Goal: Information Seeking & Learning: Understand process/instructions

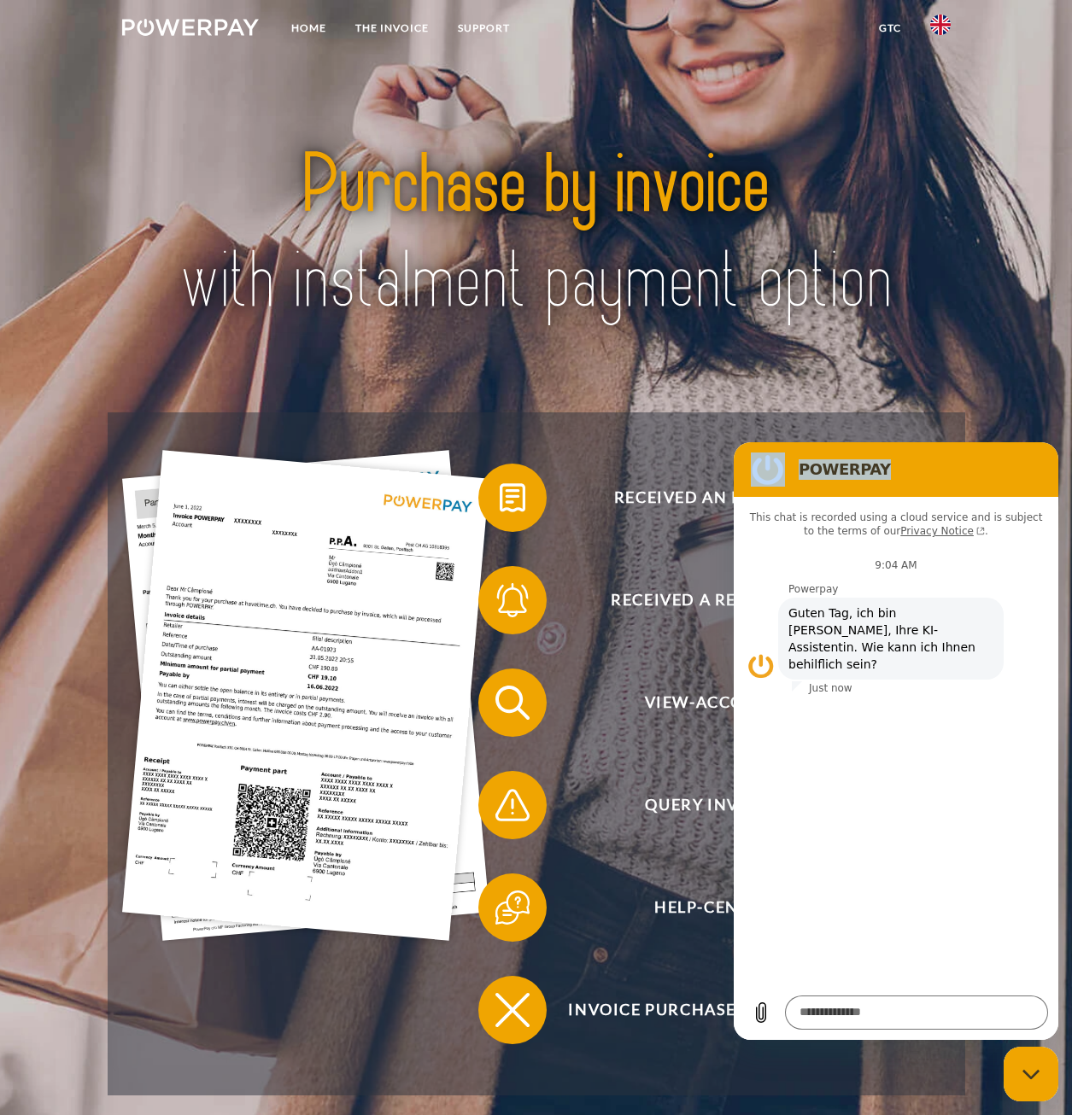
drag, startPoint x: 884, startPoint y: 471, endPoint x: 539, endPoint y: 684, distance: 405.3
click at [734, 684] on html "POWERPAY This chat is recorded using a cloud service and is subject to the term…" at bounding box center [896, 741] width 325 height 598
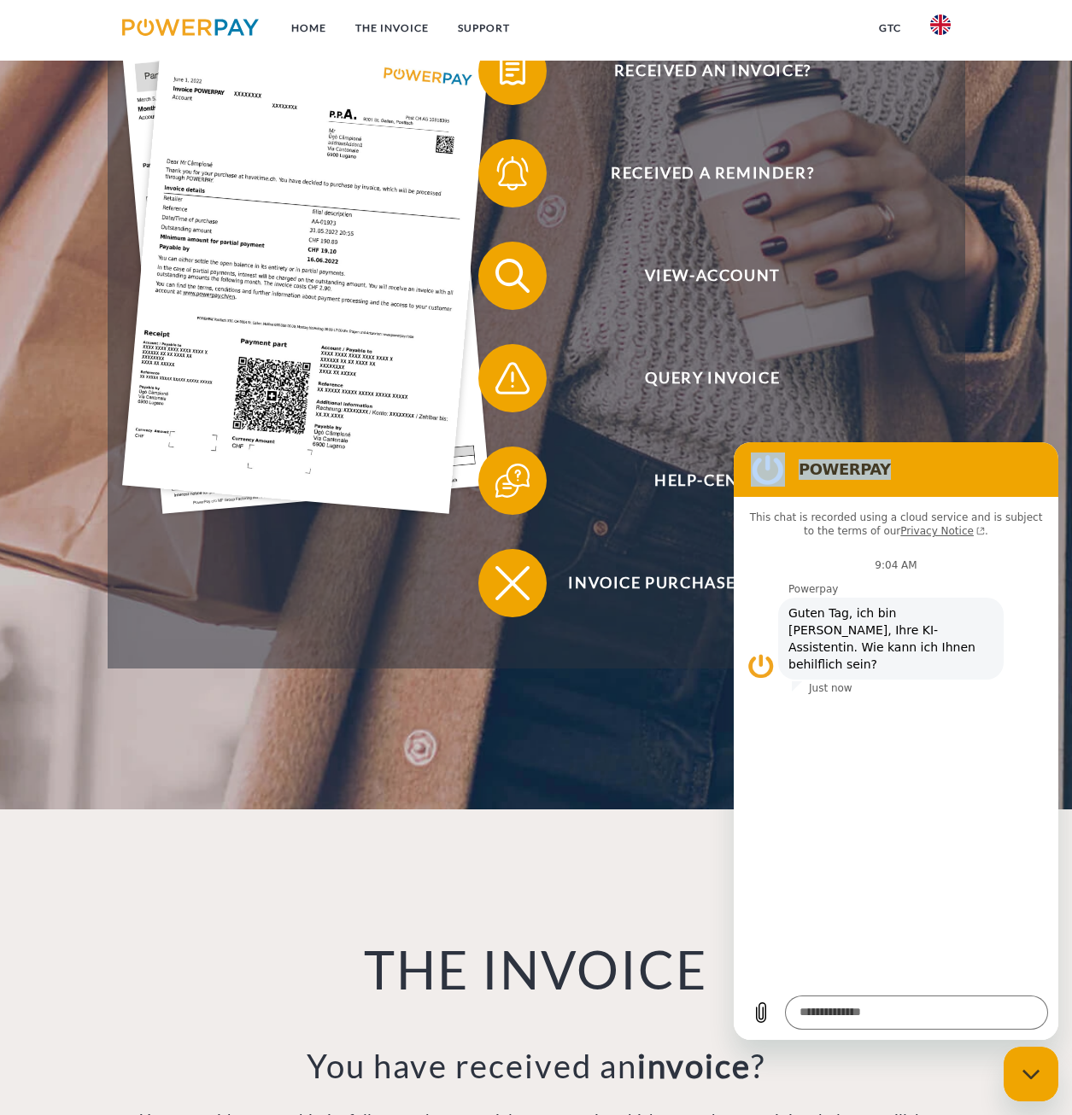
scroll to position [256, 0]
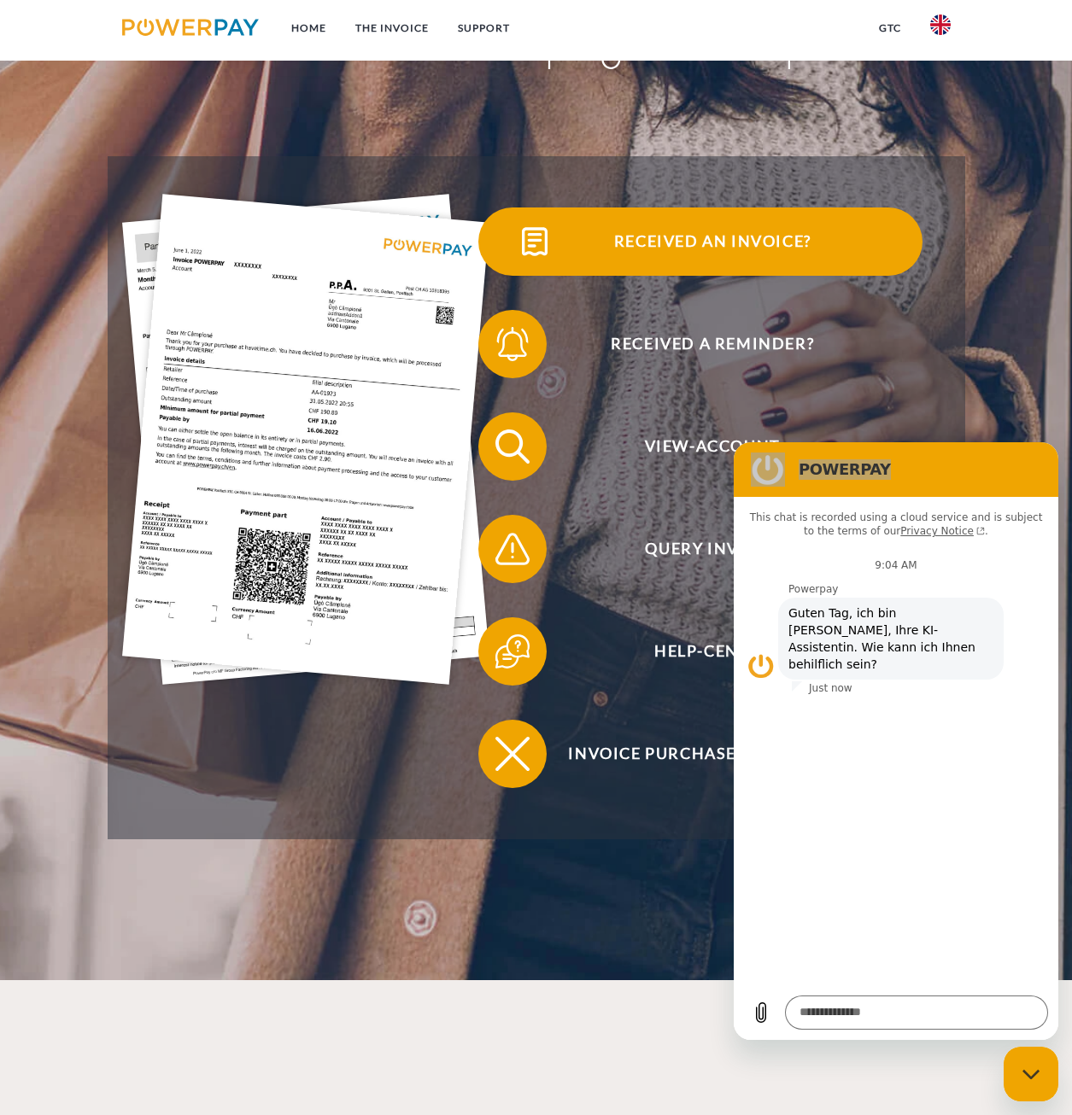
click at [754, 237] on span "Received an invoice?" at bounding box center [712, 242] width 418 height 68
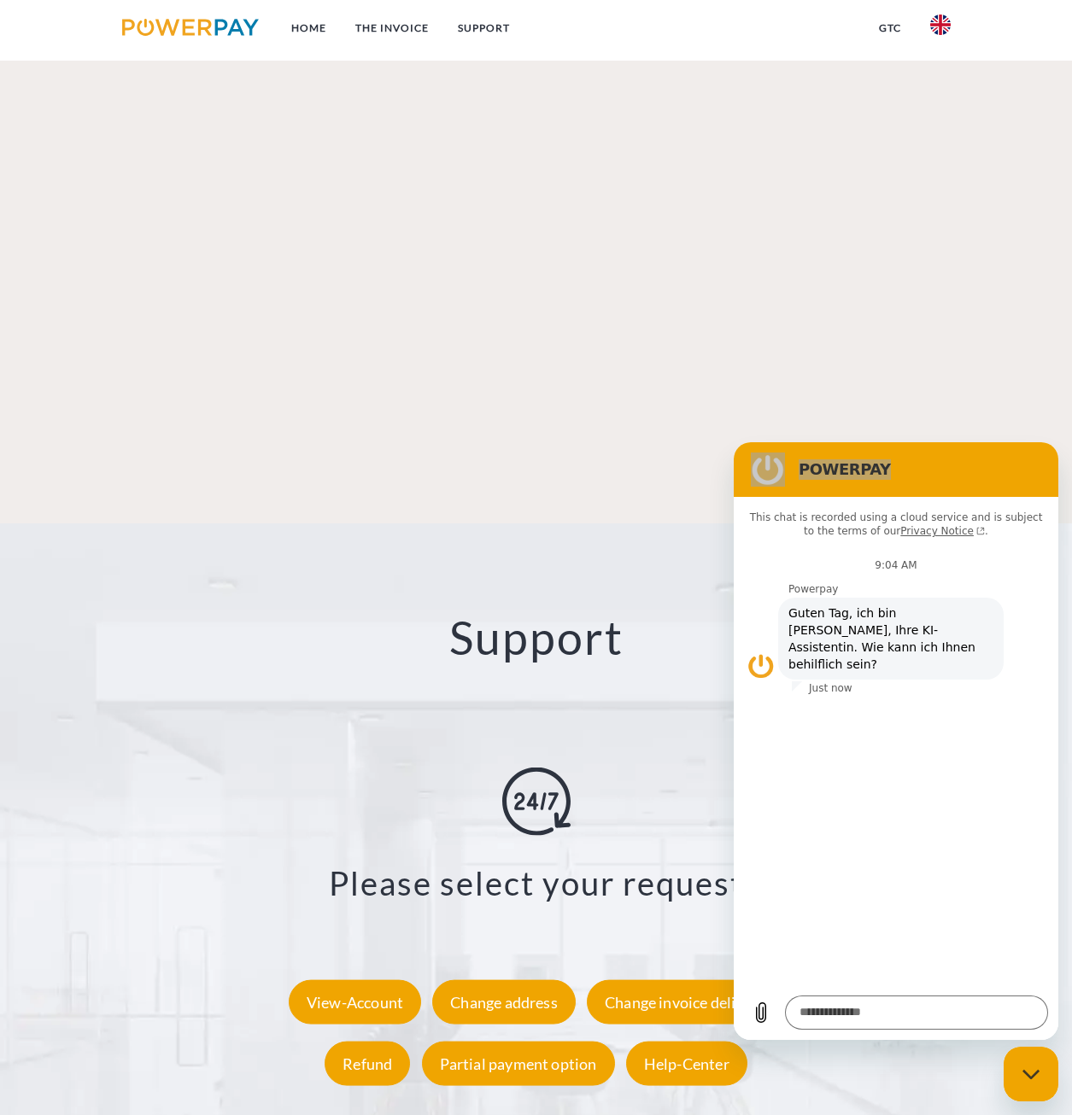
scroll to position [2588, 0]
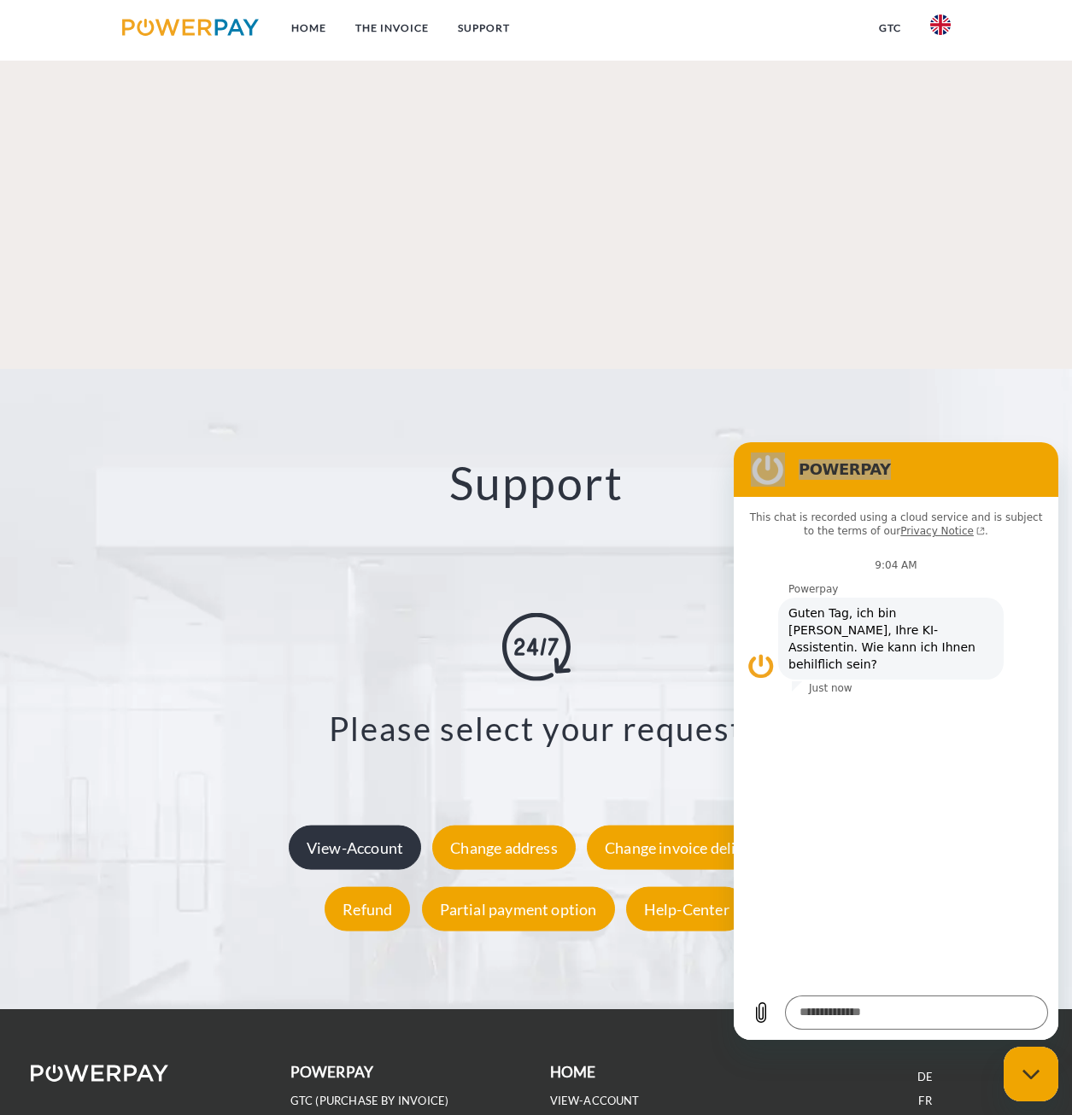
click at [342, 825] on div "View-Account" at bounding box center [355, 847] width 132 height 44
click at [1025, 1072] on icon "Close messaging window" at bounding box center [1029, 1073] width 17 height 9
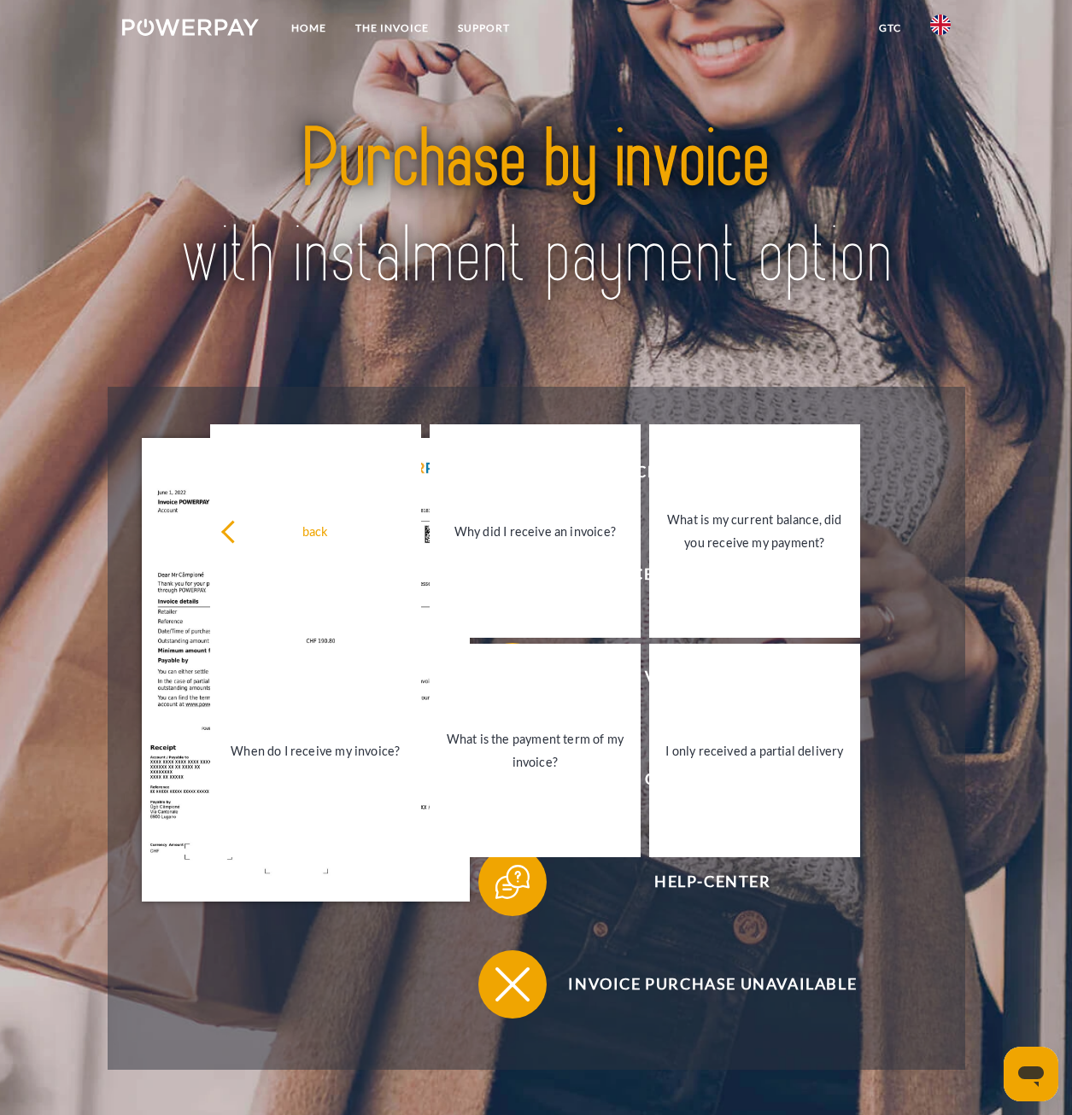
scroll to position [0, 0]
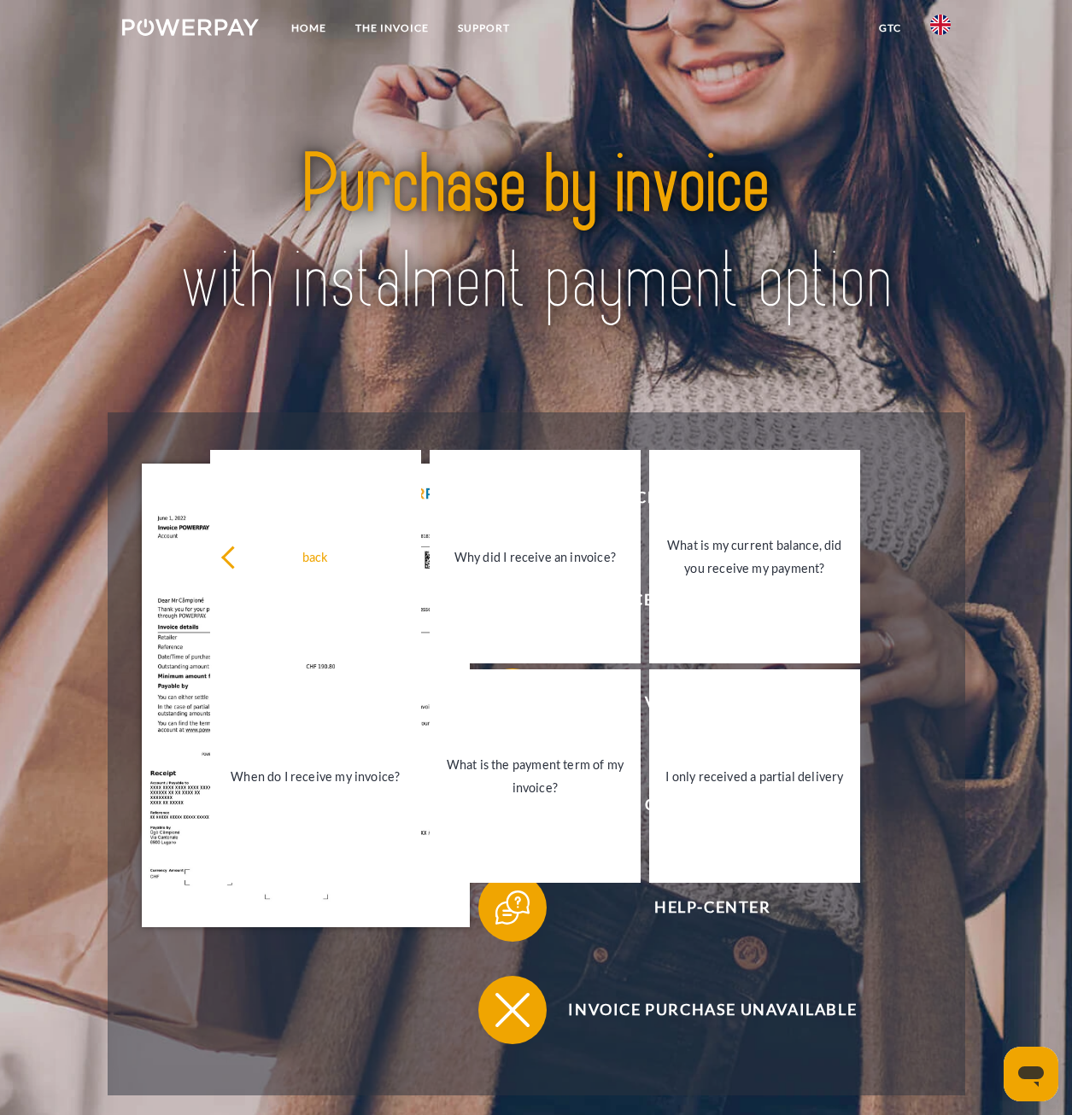
click at [945, 363] on div at bounding box center [536, 234] width 857 height 357
click at [401, 338] on img at bounding box center [535, 233] width 747 height 243
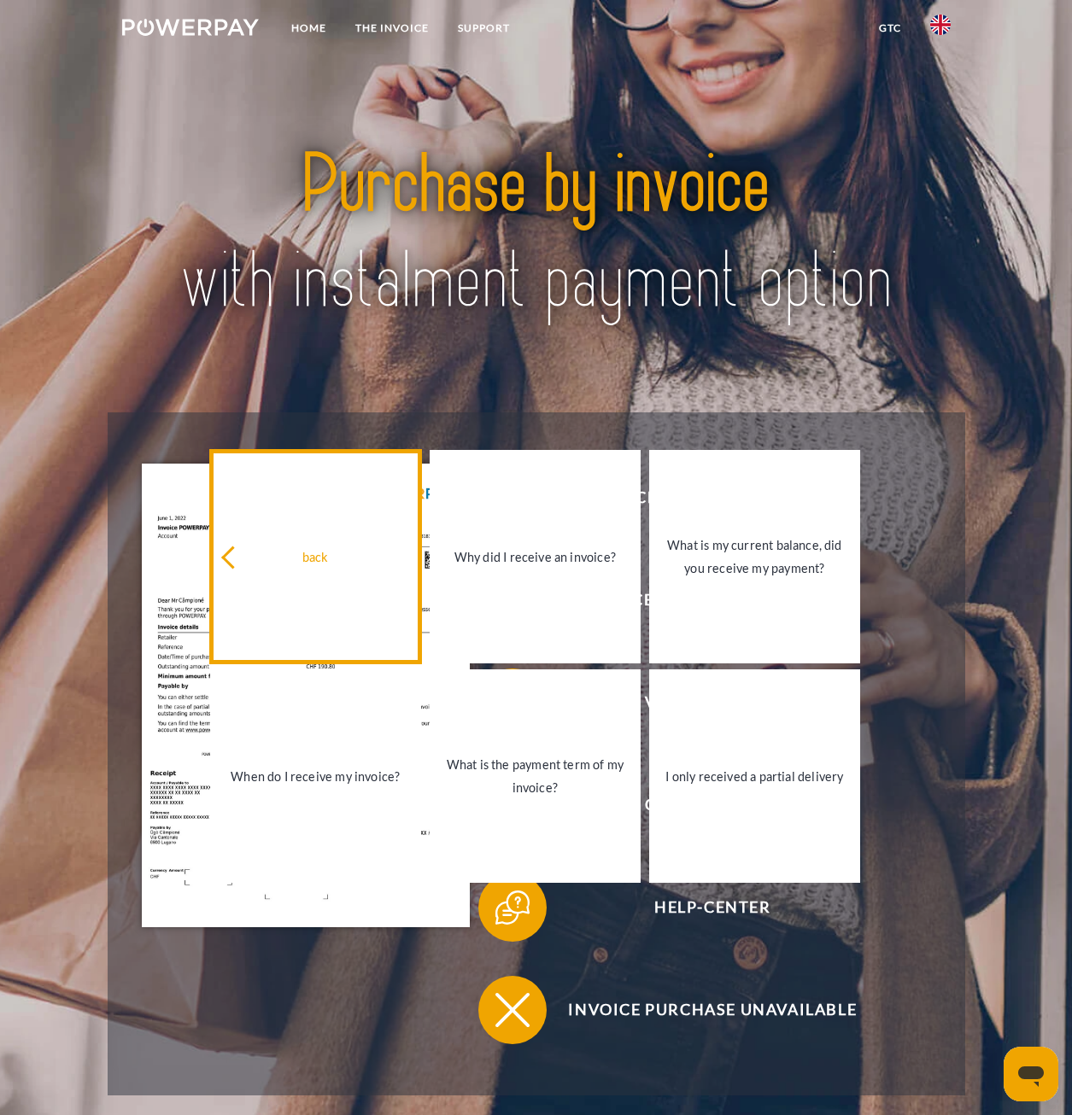
click at [237, 563] on icon at bounding box center [232, 557] width 23 height 23
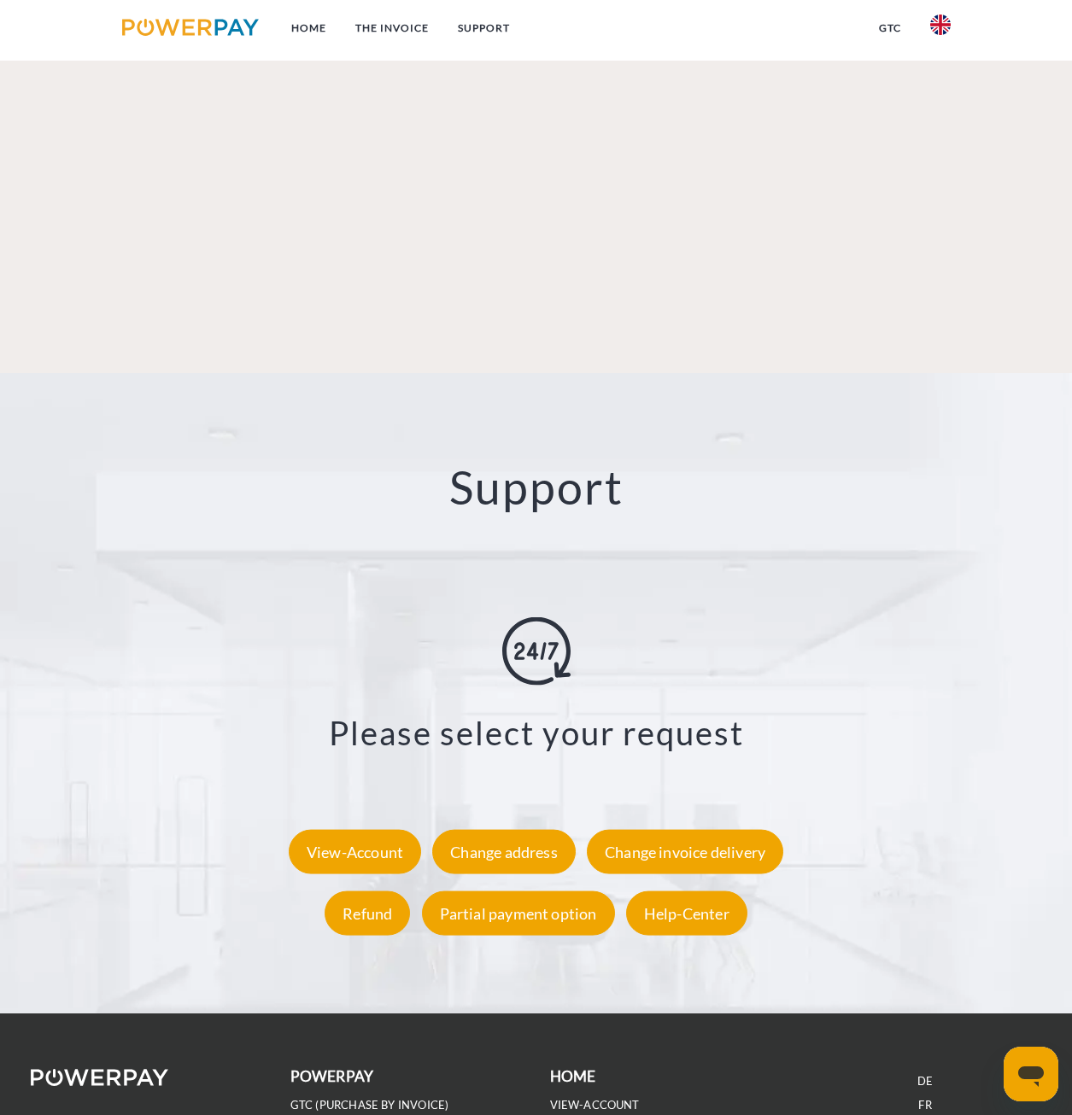
scroll to position [2588, 0]
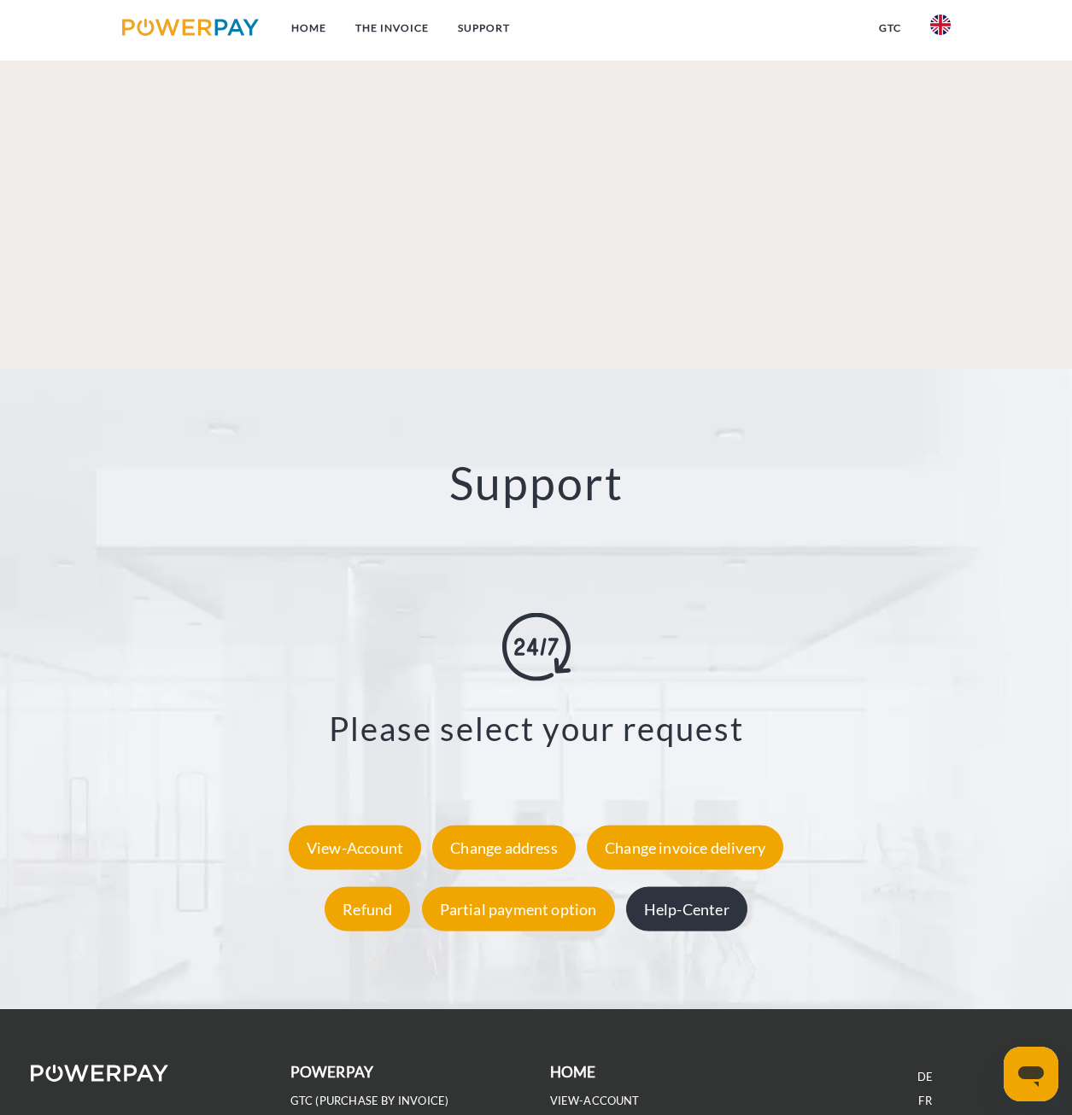
click at [692, 886] on div "Help-Center" at bounding box center [686, 908] width 121 height 44
click at [365, 825] on div "View-Account" at bounding box center [355, 847] width 132 height 44
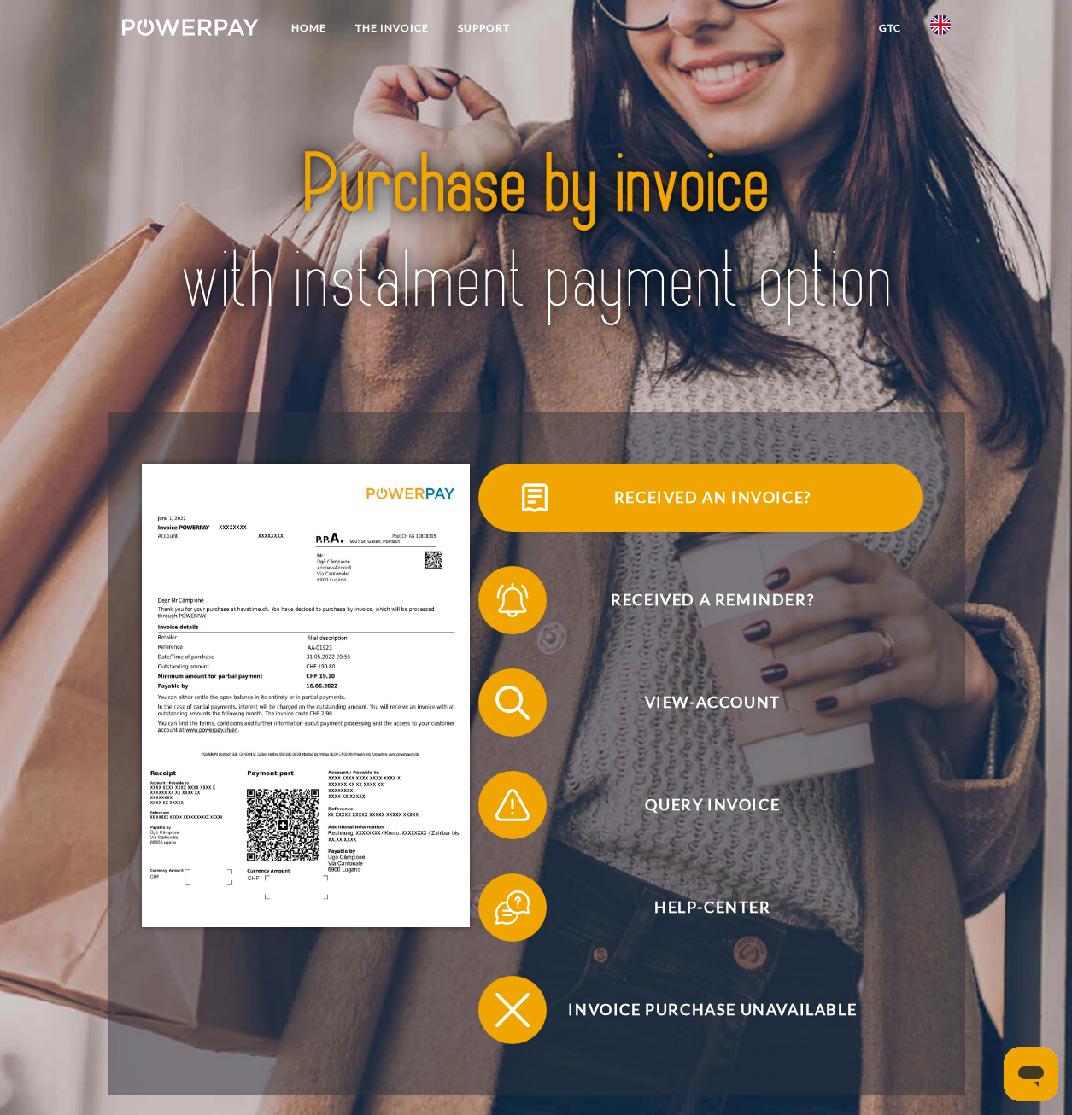
click at [711, 501] on span "Received an invoice?" at bounding box center [712, 498] width 418 height 68
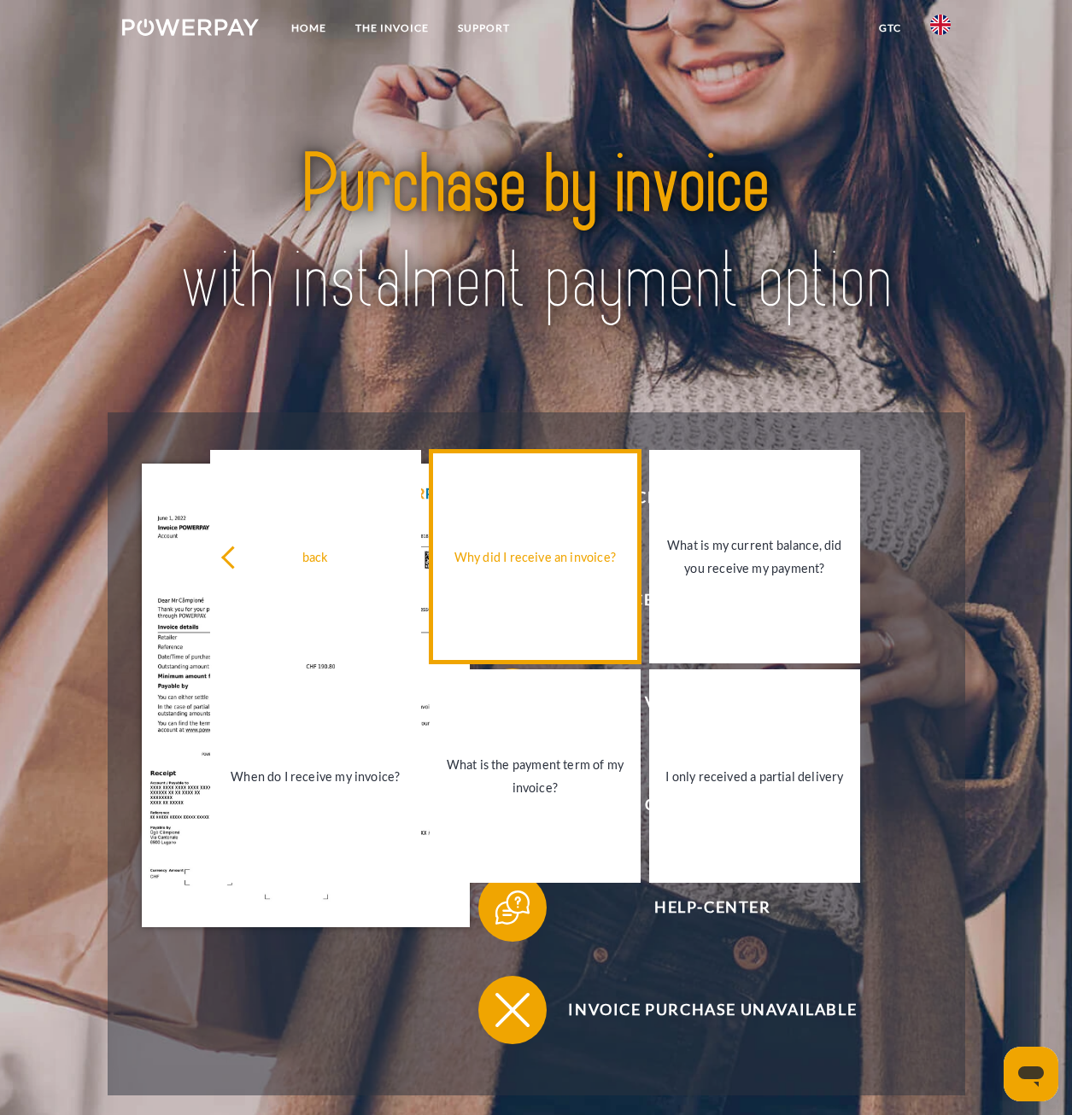
click at [573, 555] on div "Why did I receive an invoice?" at bounding box center [535, 556] width 190 height 23
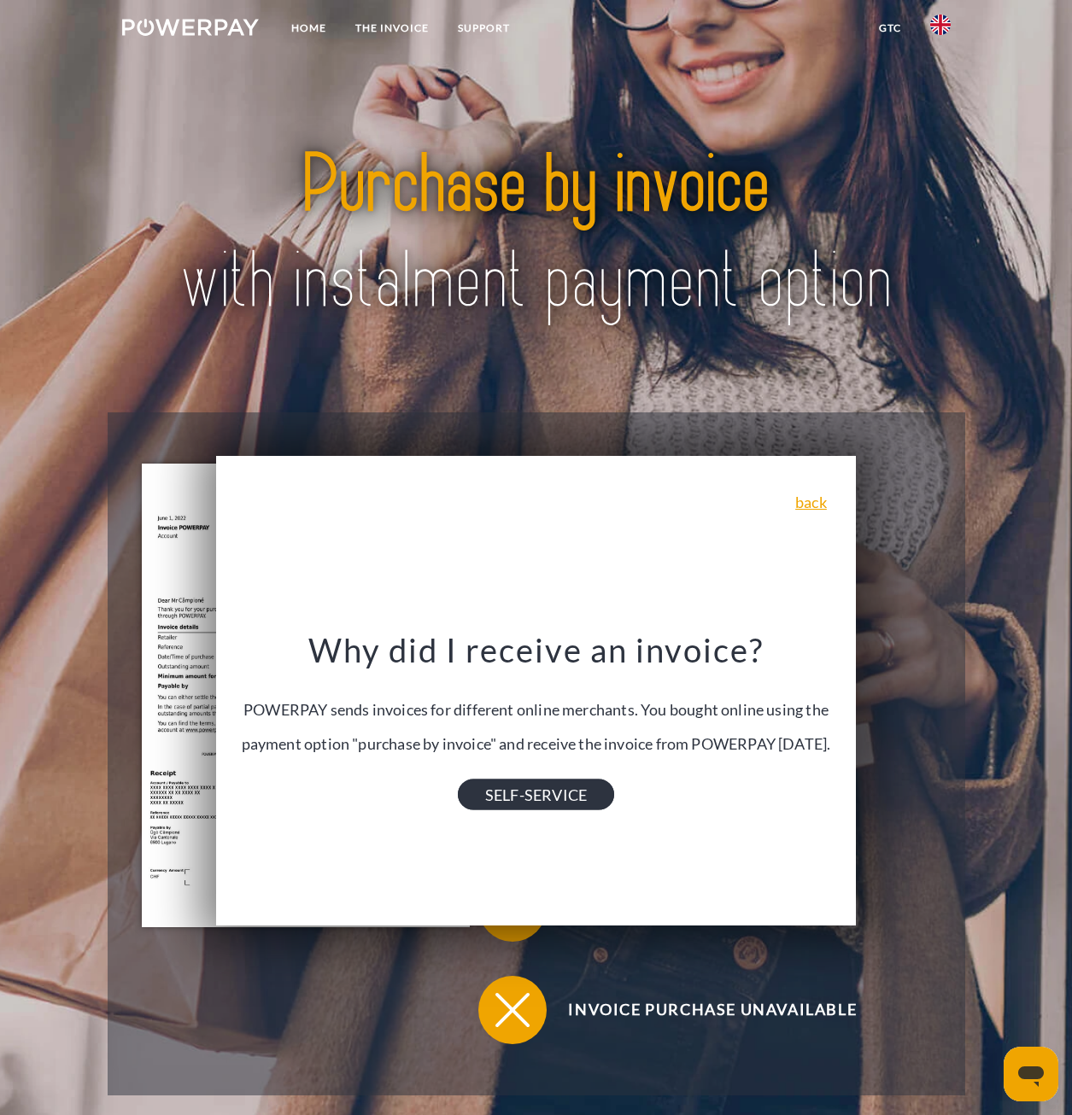
click at [558, 810] on link "SELF-SERVICE" at bounding box center [536, 795] width 156 height 31
click at [827, 510] on link "back" at bounding box center [811, 501] width 32 height 15
